Goal: Task Accomplishment & Management: Use online tool/utility

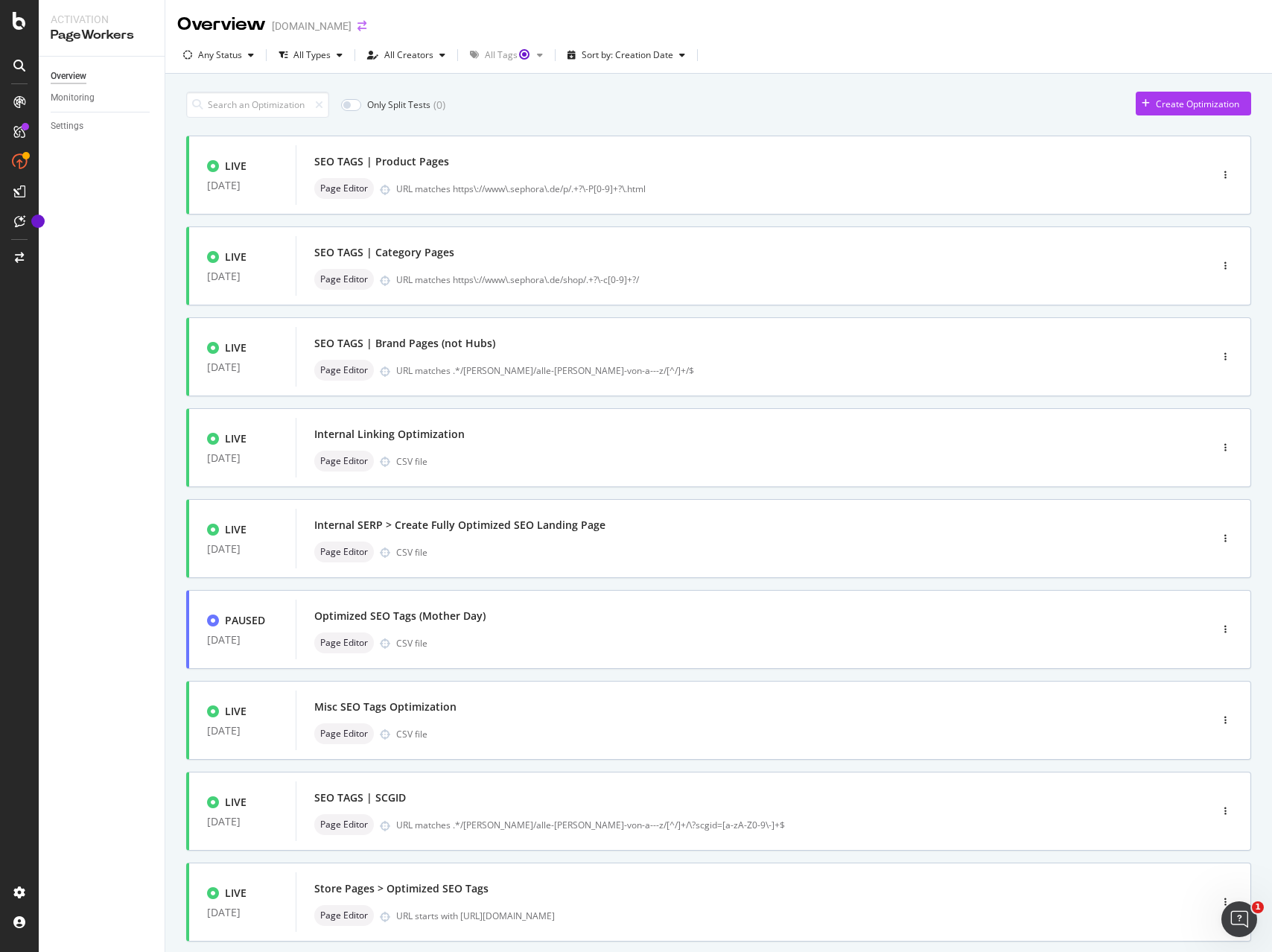
scroll to position [4, 0]
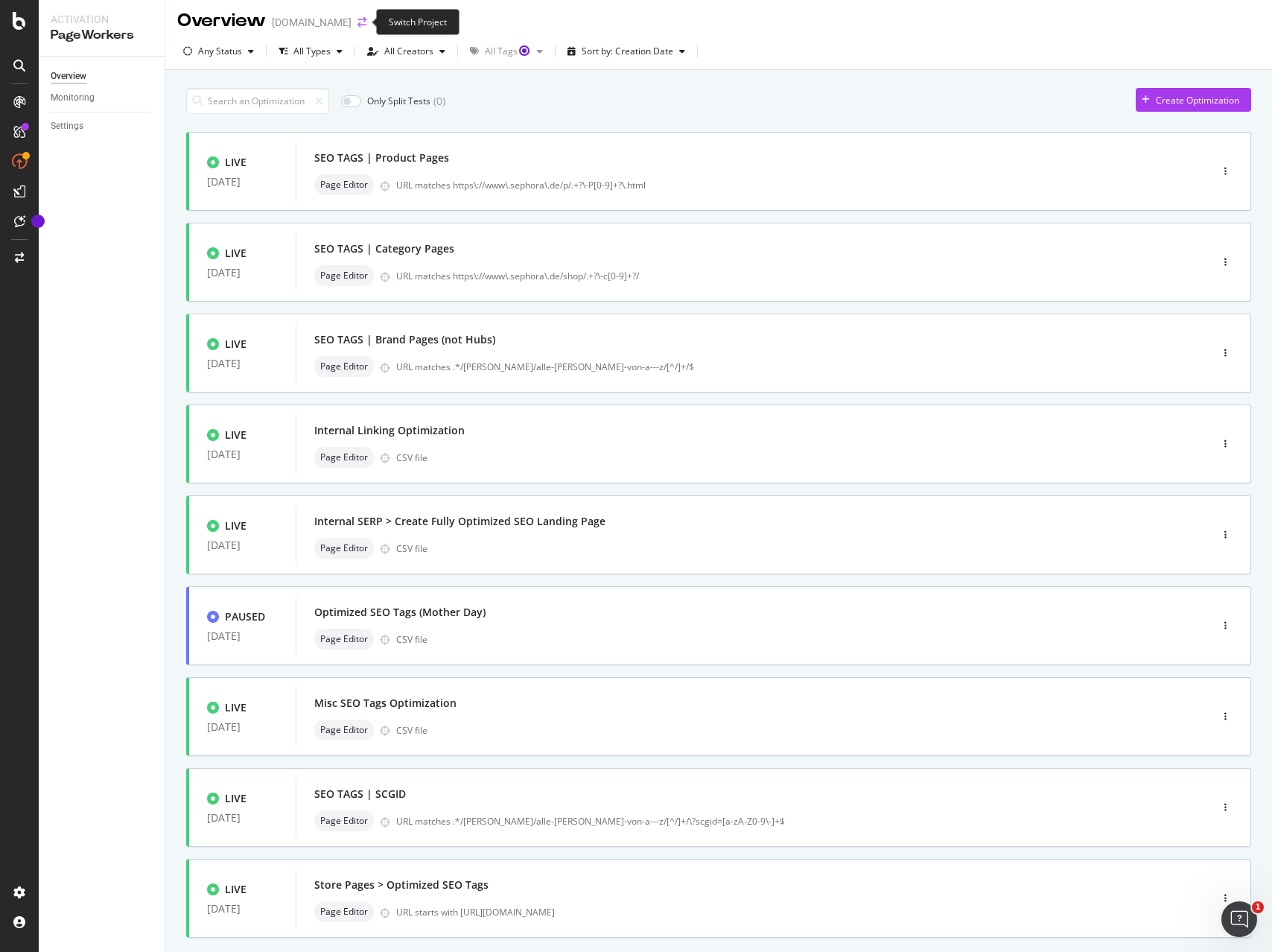
click at [358, 23] on icon "arrow-right-arrow-left" at bounding box center [362, 22] width 9 height 10
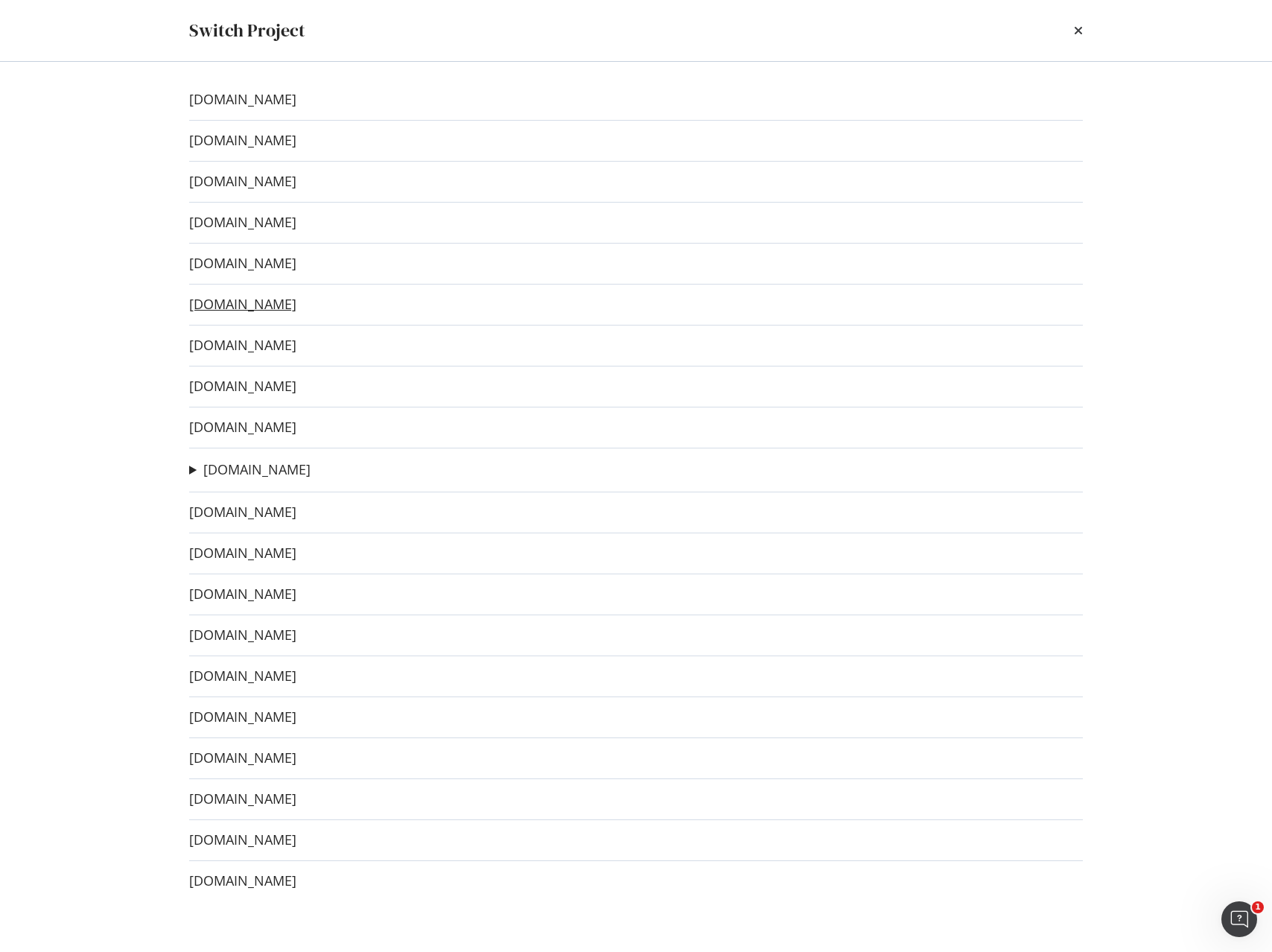
click at [240, 307] on link "[DOMAIN_NAME]" at bounding box center [242, 303] width 107 height 16
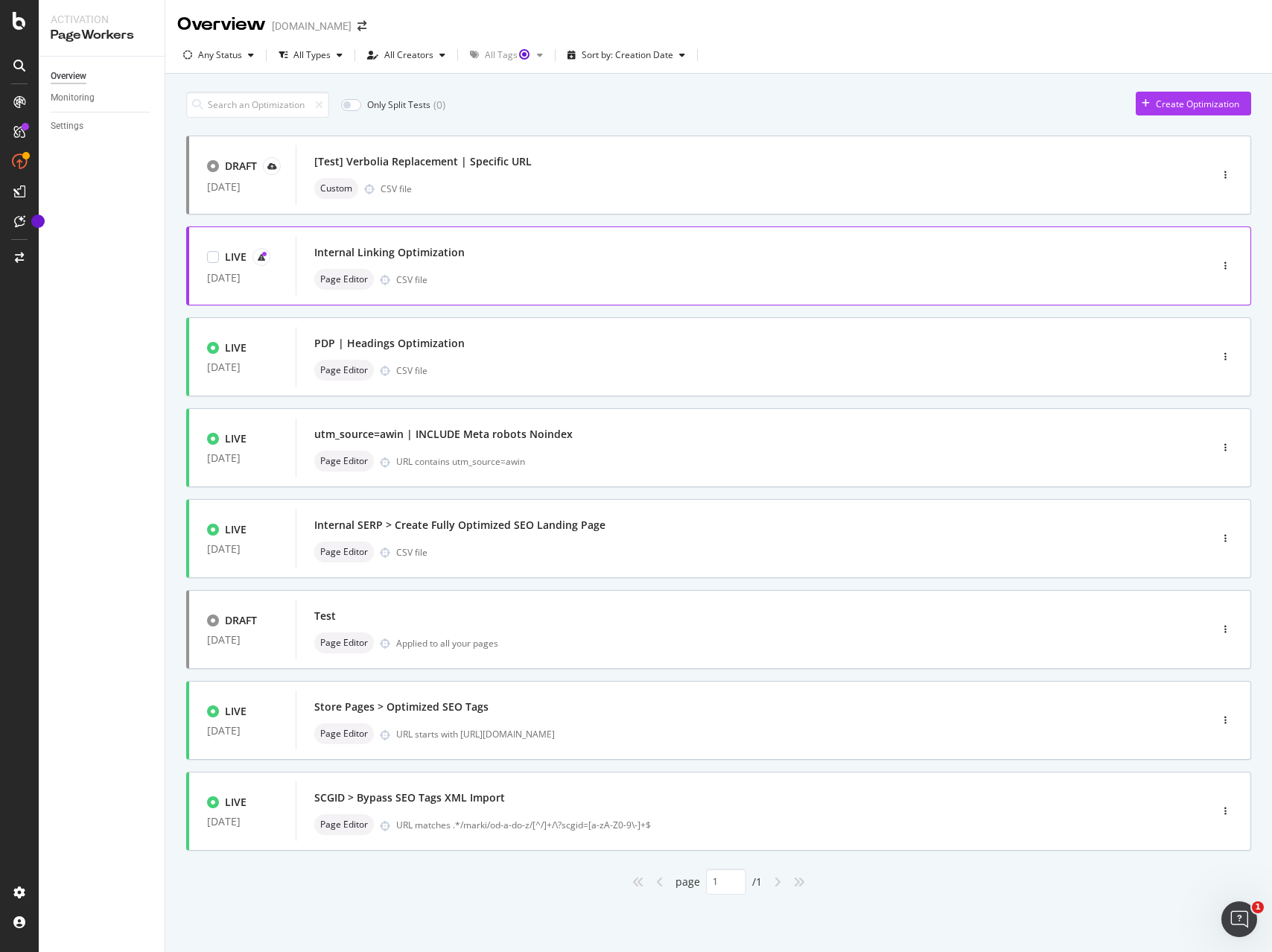
click at [618, 267] on div "Internal Linking Optimization Page Editor CSV file" at bounding box center [730, 266] width 832 height 48
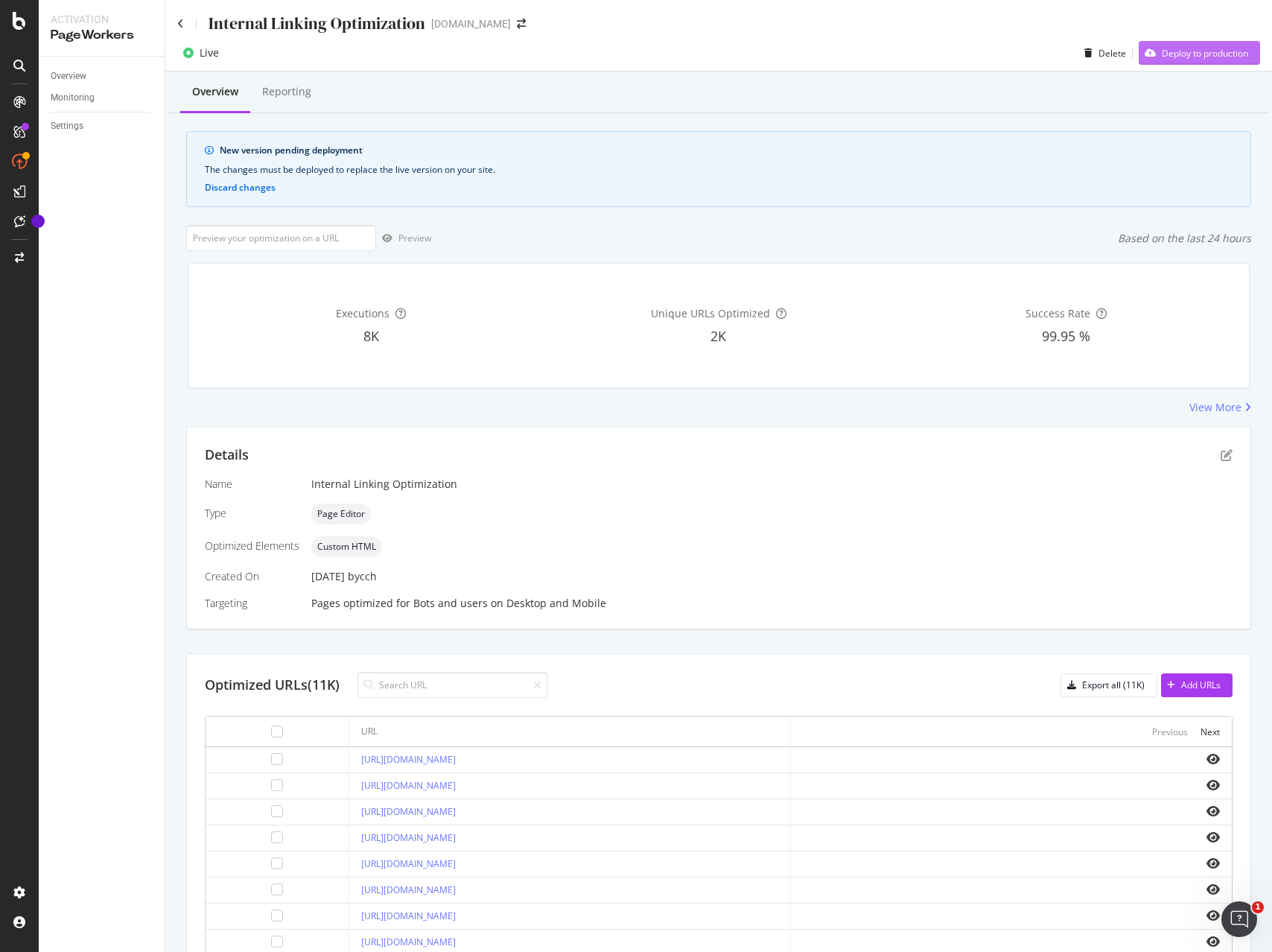
click at [1184, 51] on div "Deploy to production" at bounding box center [1205, 53] width 86 height 13
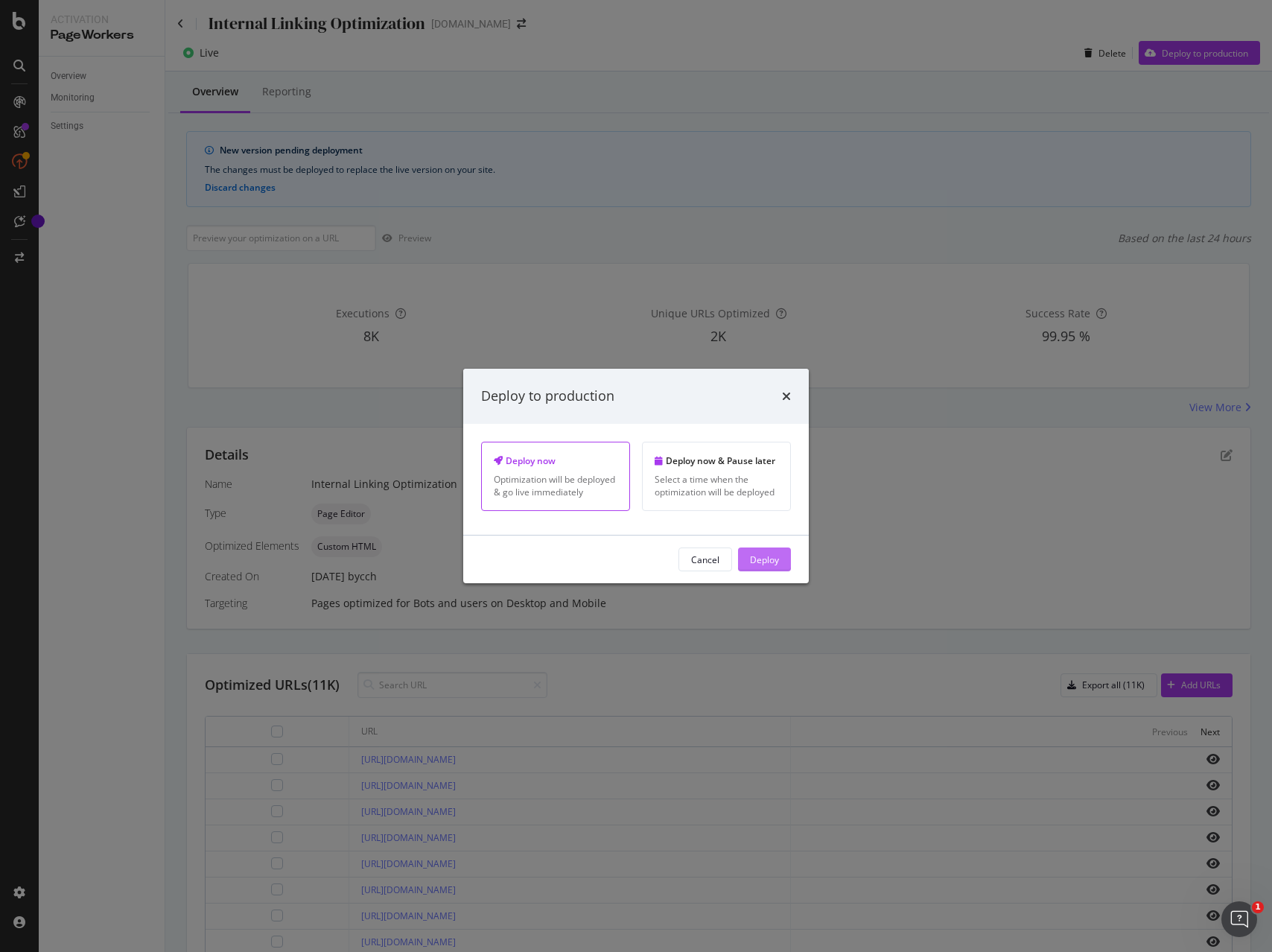
click at [779, 559] on button "Deploy" at bounding box center [764, 559] width 53 height 24
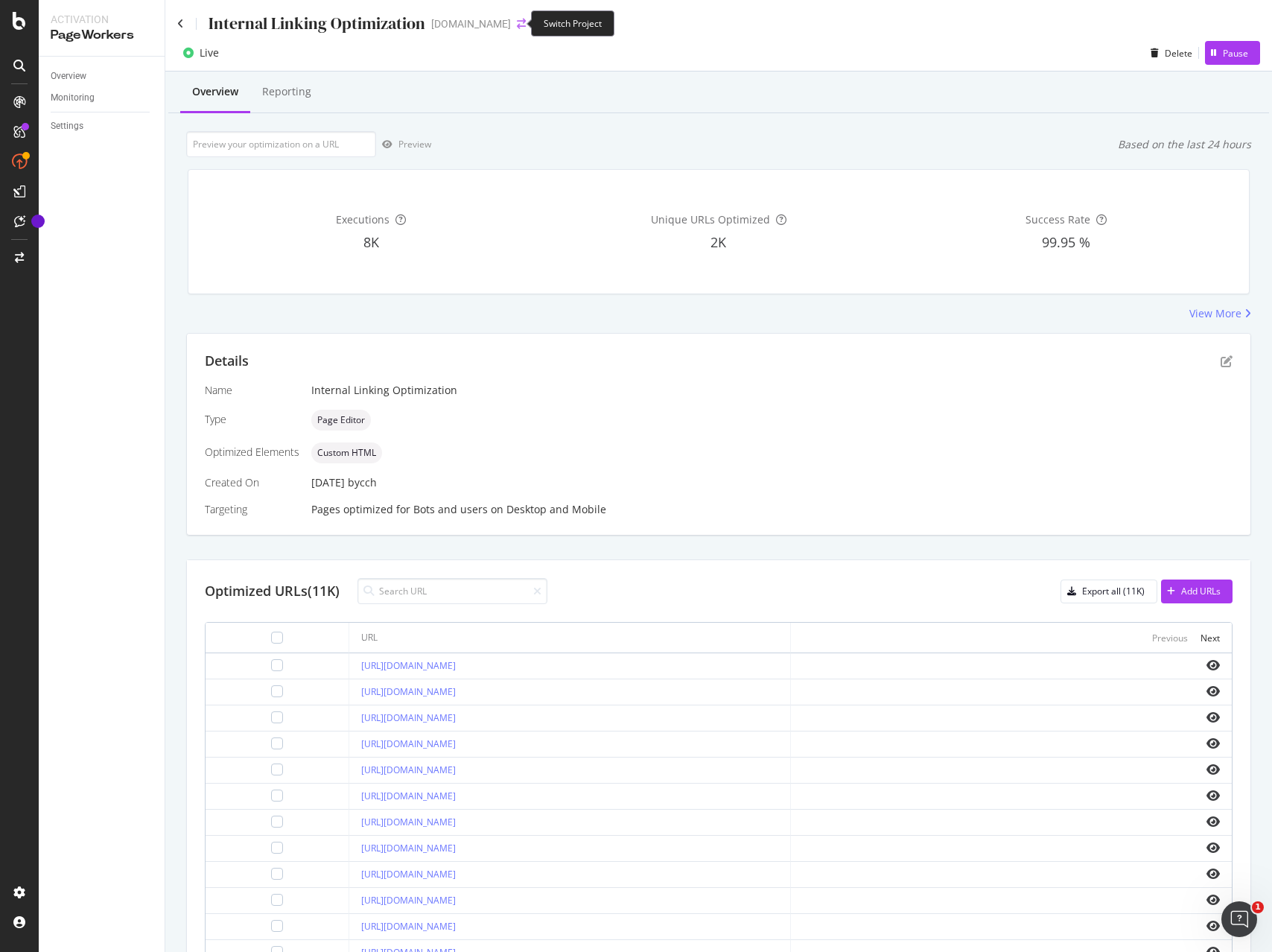
click at [517, 24] on icon "arrow-right-arrow-left" at bounding box center [521, 23] width 9 height 10
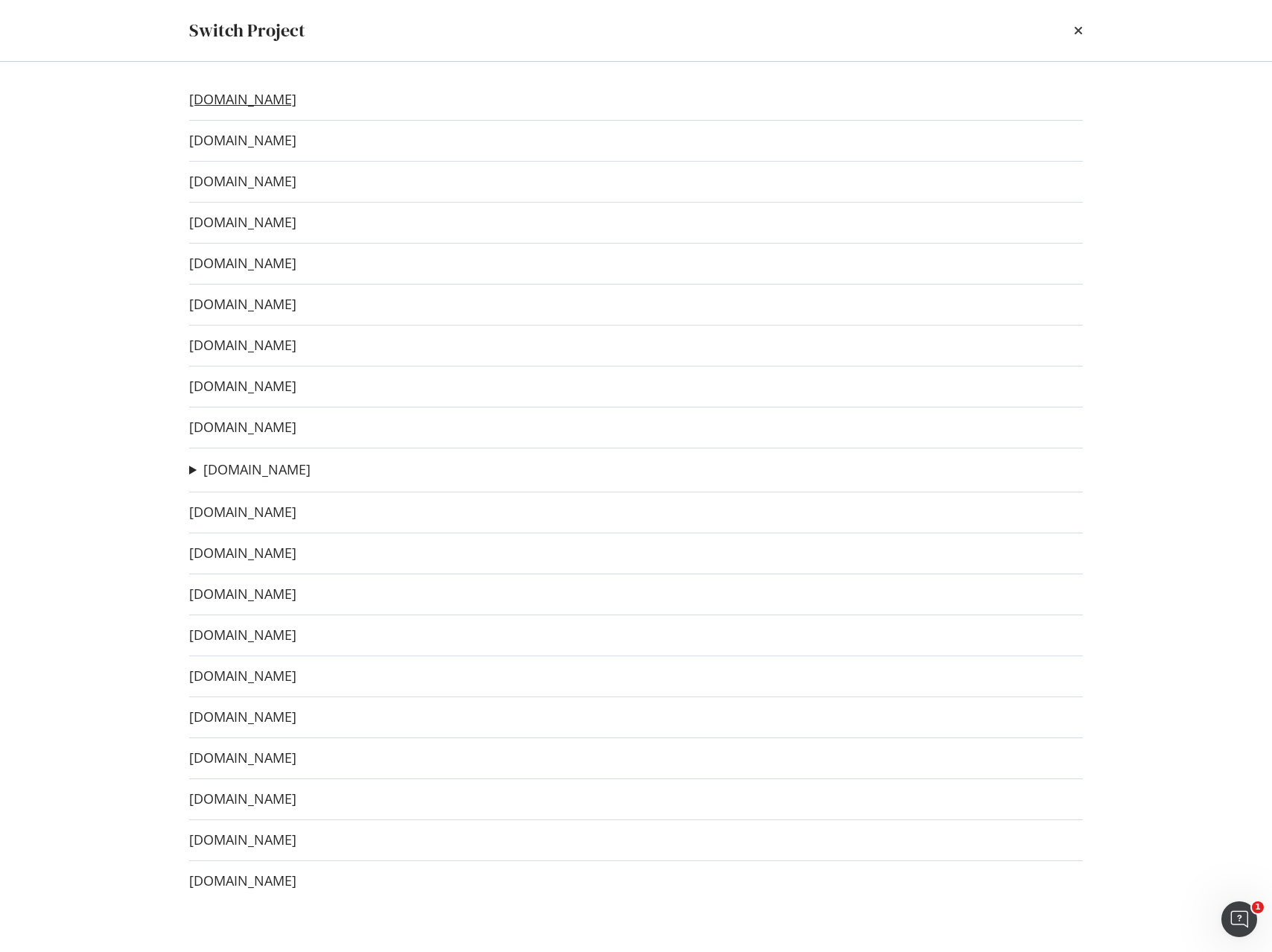
click at [269, 104] on link "[DOMAIN_NAME]" at bounding box center [242, 99] width 107 height 16
